Goal: Consume media (video, audio): Consume media (video, audio)

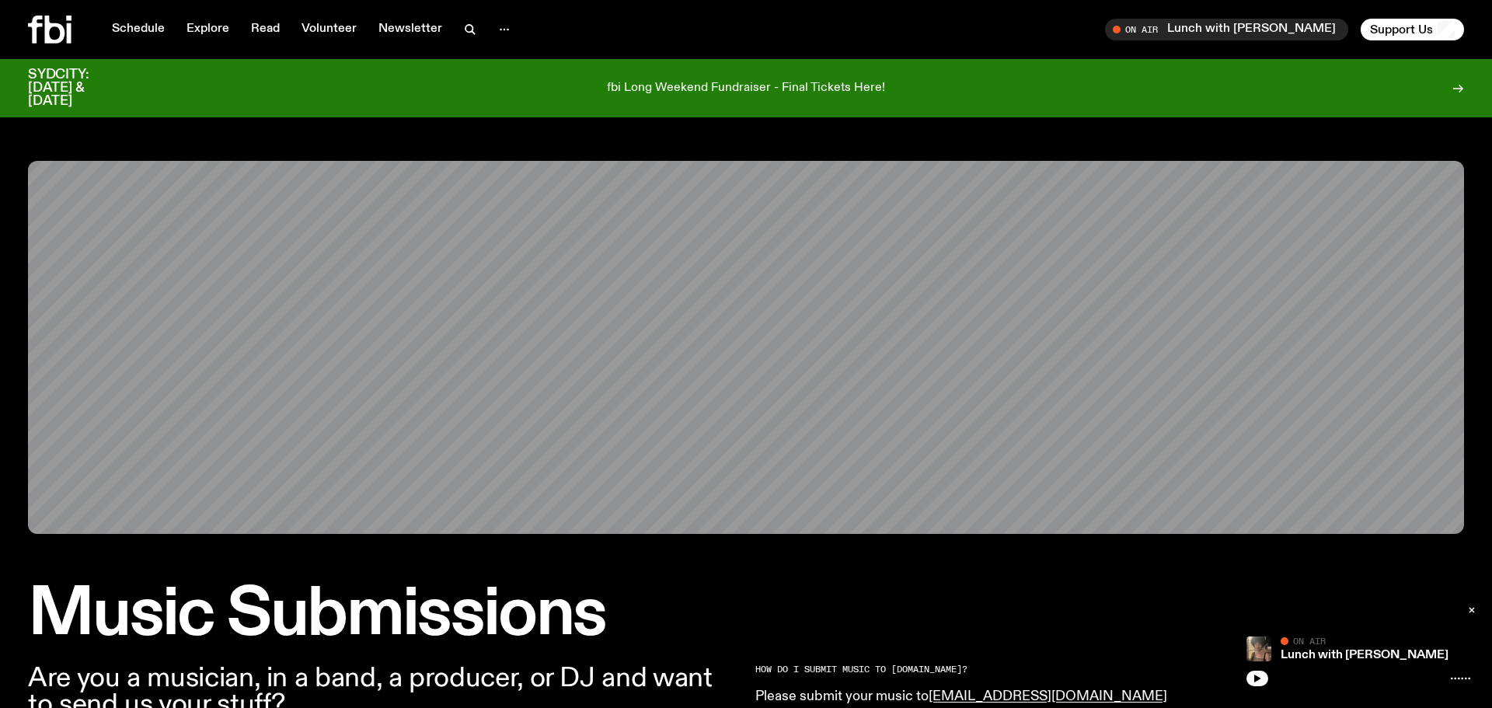
click at [54, 30] on icon at bounding box center [50, 30] width 44 height 28
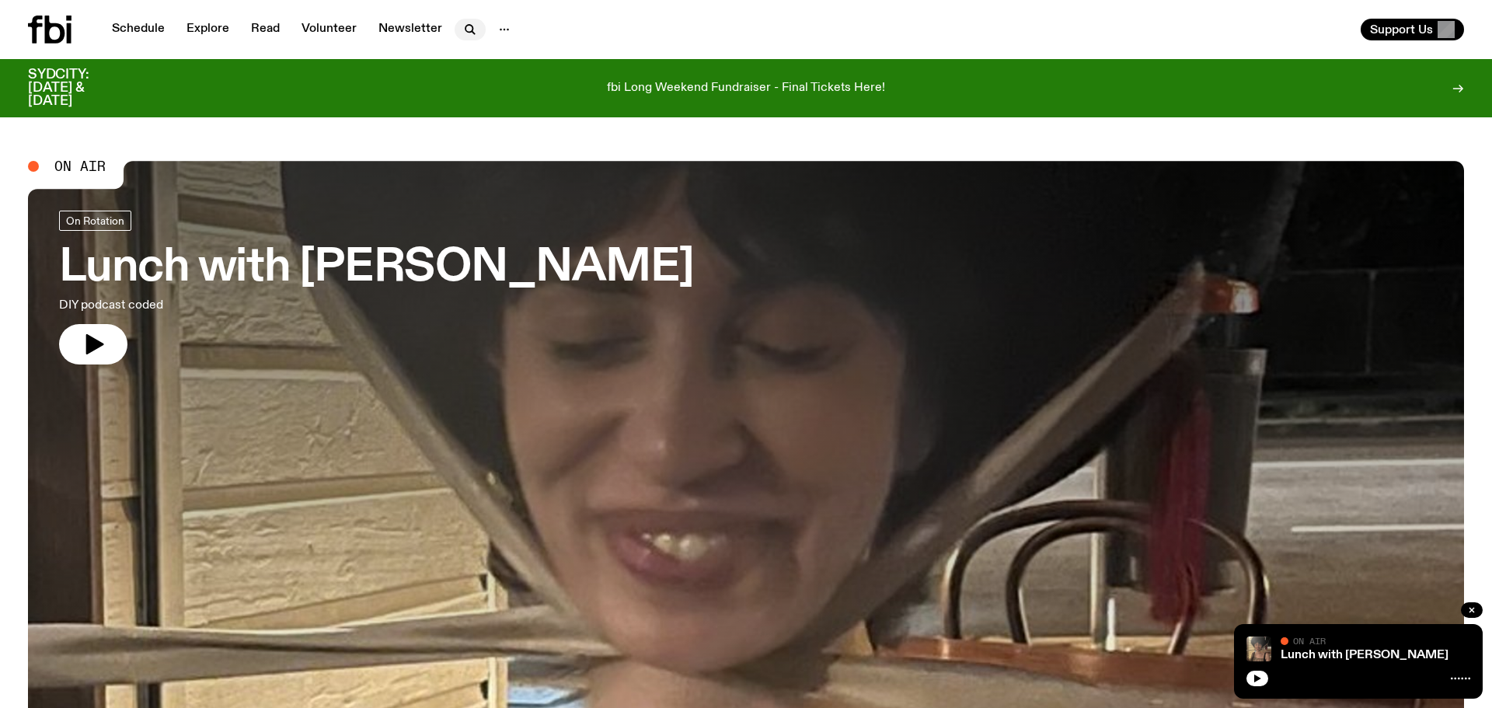
click at [471, 30] on icon "button" at bounding box center [470, 29] width 19 height 19
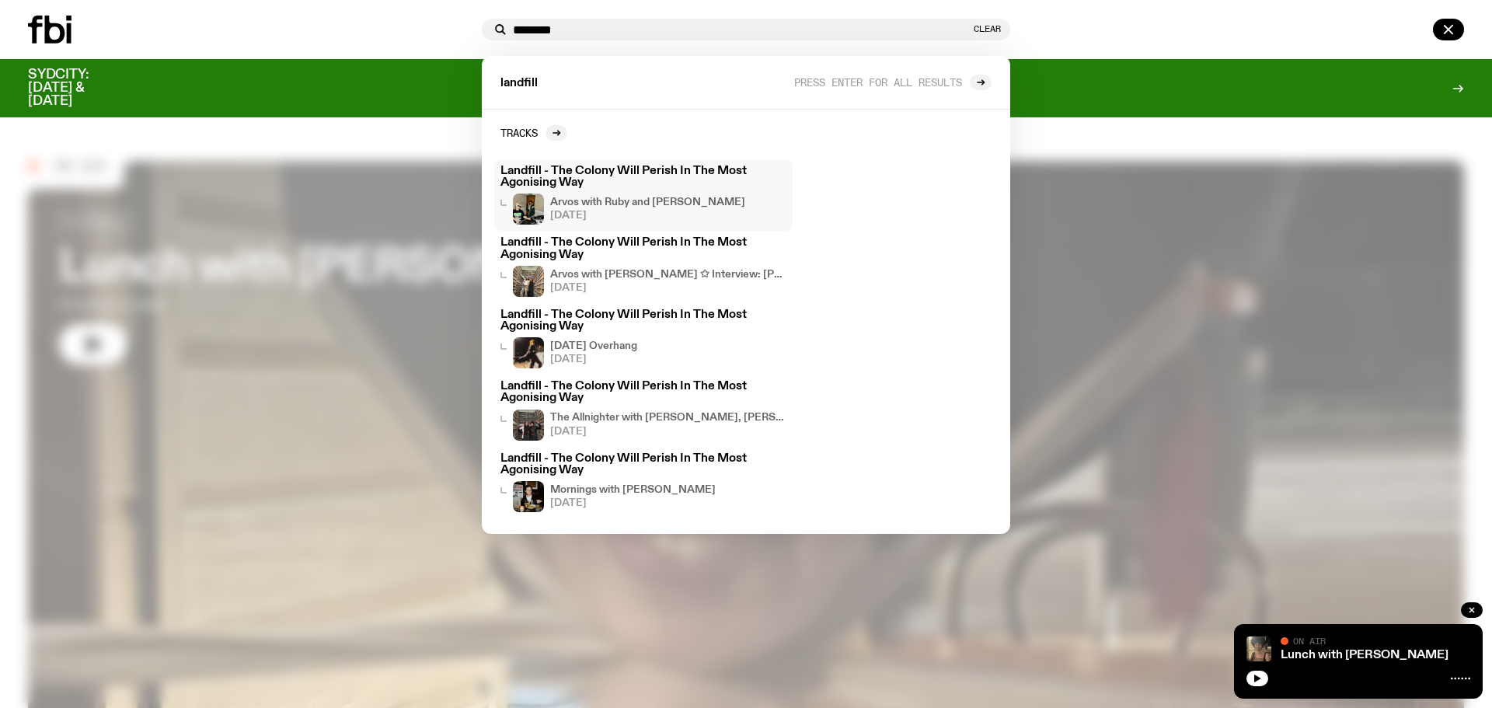
type input "********"
click at [562, 169] on h3 "Landfill - The Colony Will Perish In The Most Agonising Way" at bounding box center [644, 177] width 286 height 23
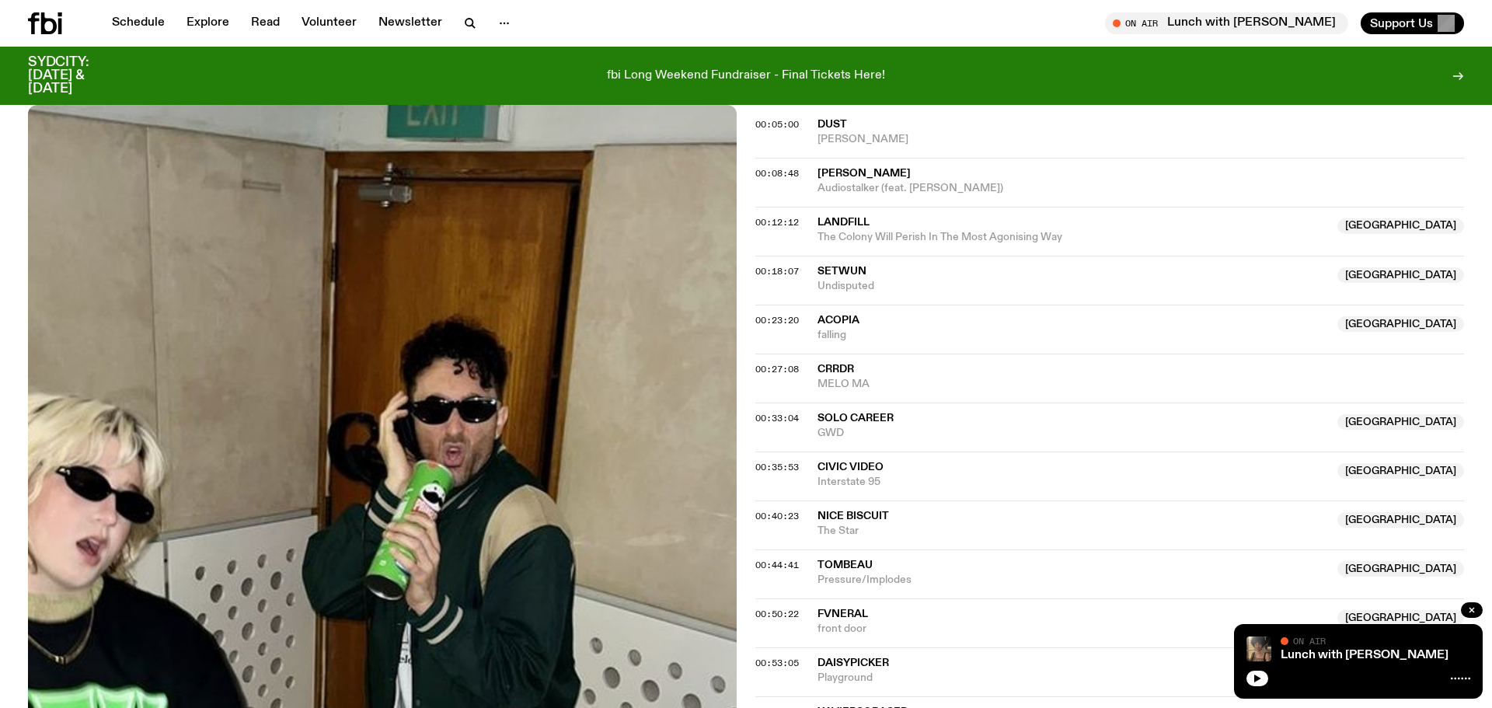
scroll to position [542, 0]
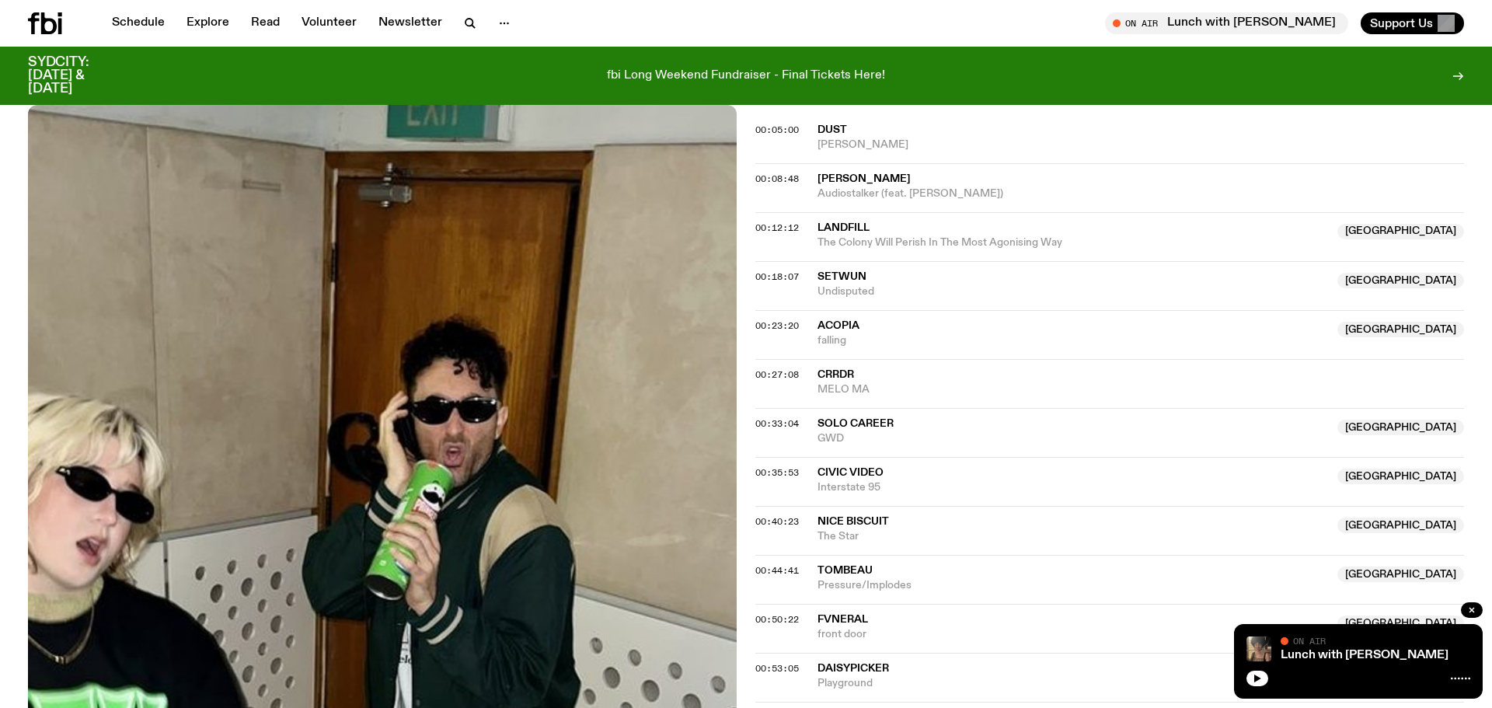
click at [842, 227] on span "Landfill" at bounding box center [844, 227] width 52 height 11
drag, startPoint x: 1083, startPoint y: 246, endPoint x: 812, endPoint y: 222, distance: 271.5
click at [812, 222] on div "00:12:12 Landfill NSW The Colony Will Perish In The Most Agonising Way NSW" at bounding box center [1109, 236] width 709 height 49
copy div "Landfill NSW The Colony Will Perish In The Most Agonising Way"
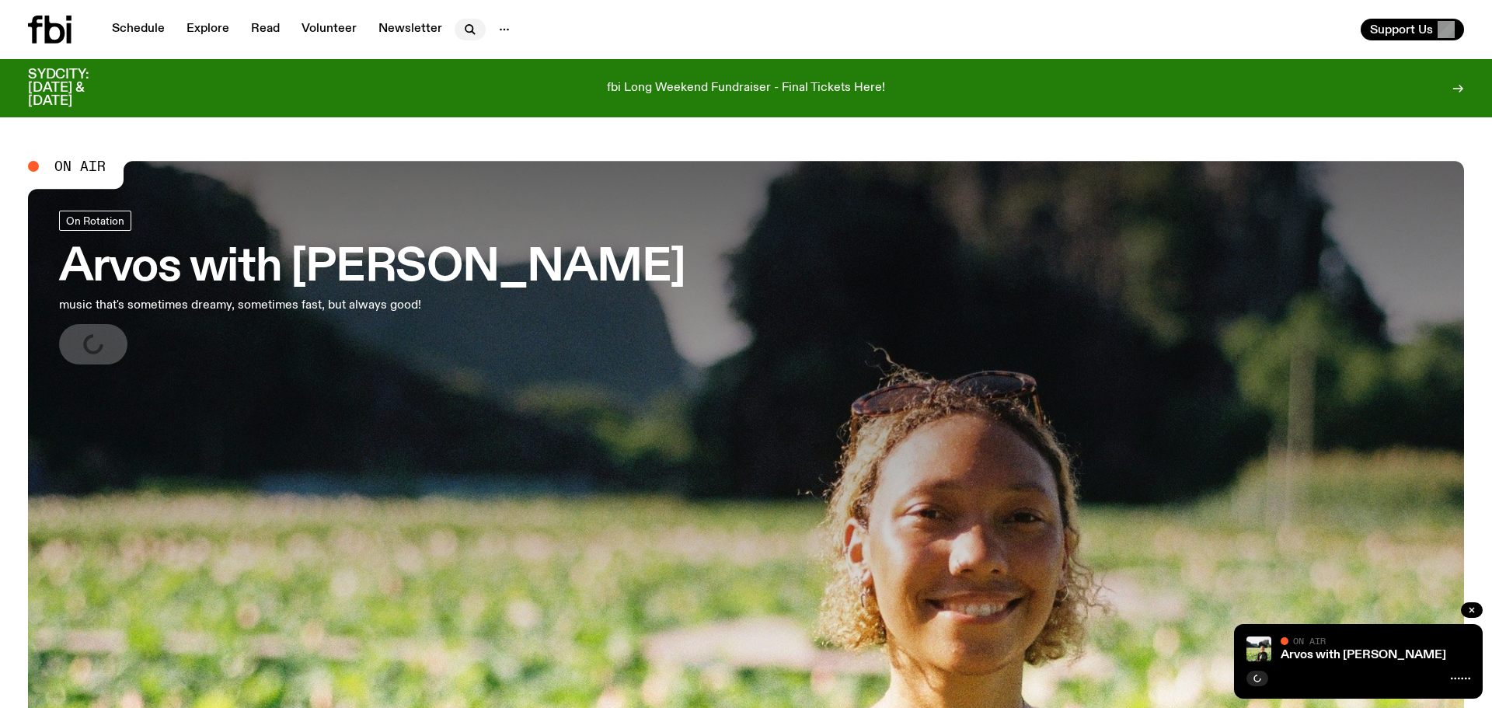
click at [467, 28] on icon "button" at bounding box center [470, 29] width 19 height 19
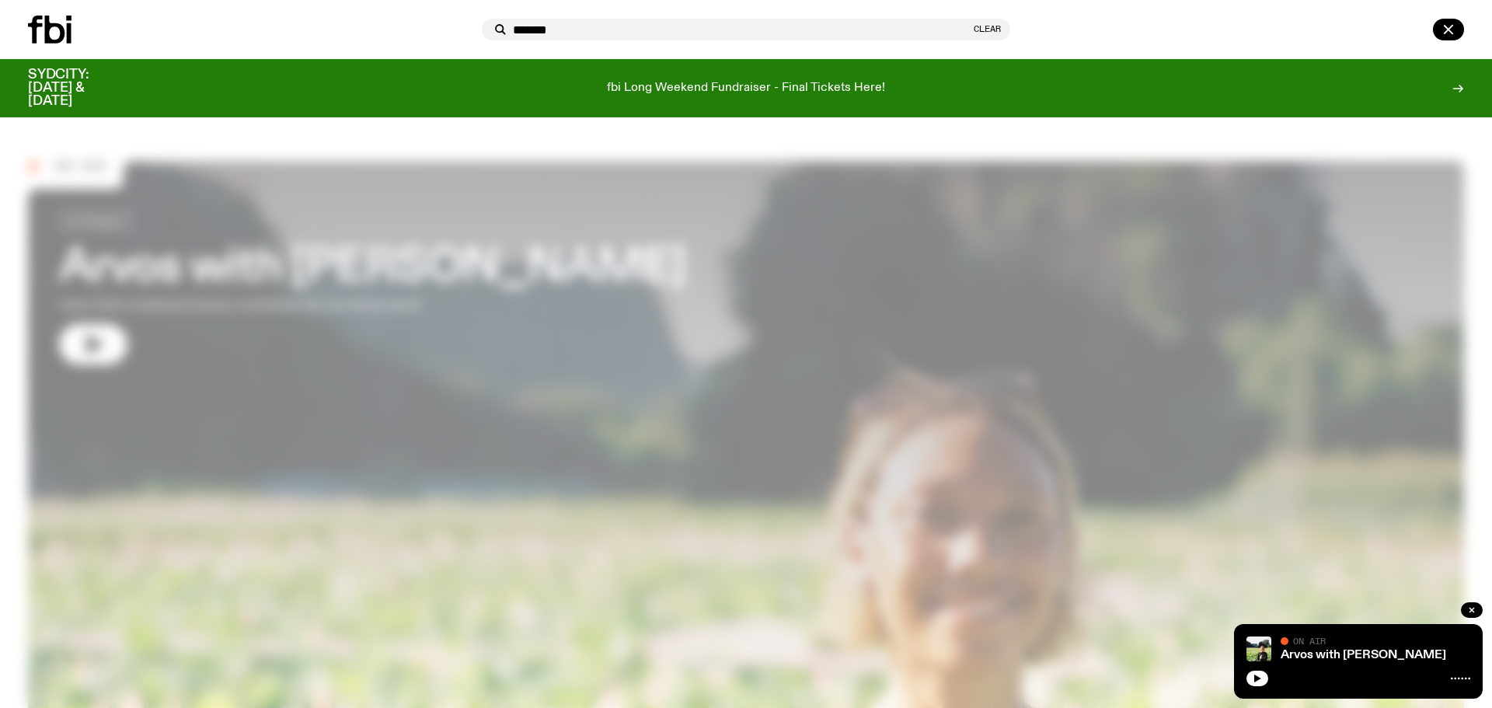
type input "********"
